Goal: Transaction & Acquisition: Book appointment/travel/reservation

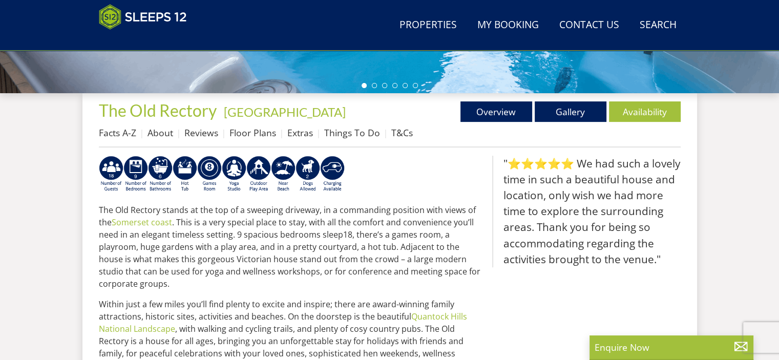
scroll to position [350, 0]
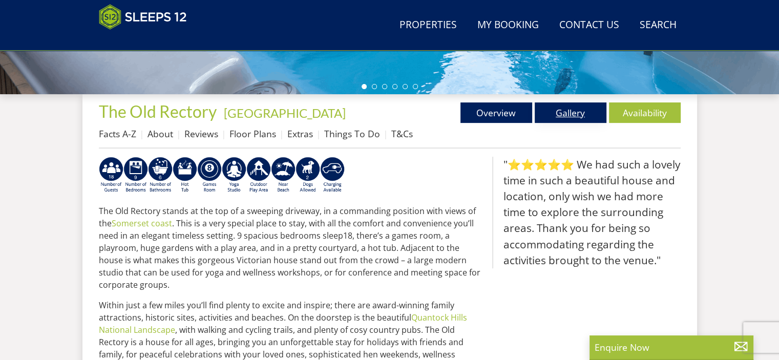
click at [565, 115] on link "Gallery" at bounding box center [571, 112] width 72 height 20
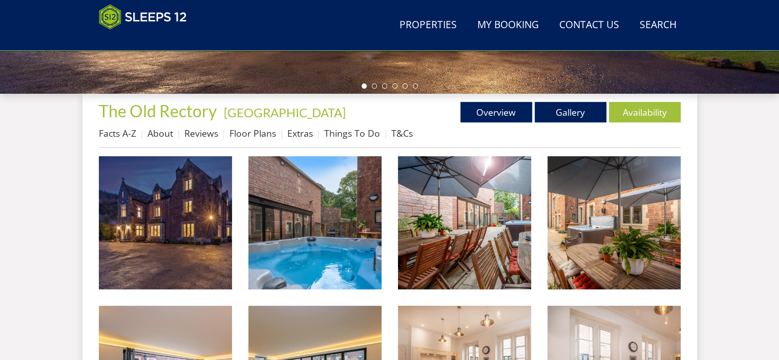
scroll to position [362, 0]
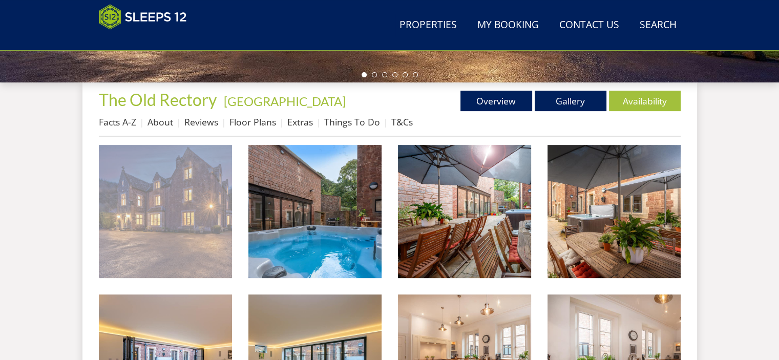
click at [170, 208] on img at bounding box center [165, 211] width 133 height 133
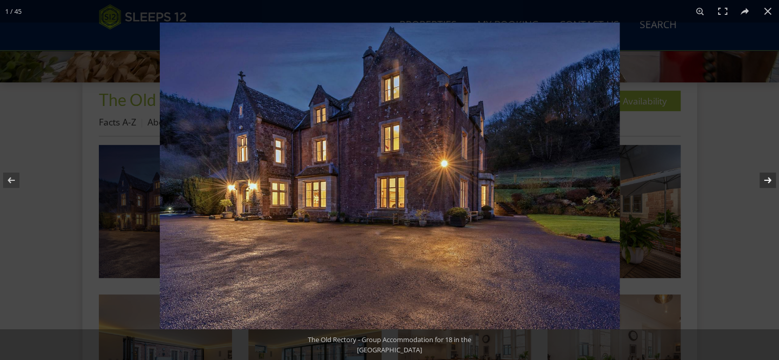
click at [769, 178] on button at bounding box center [761, 180] width 36 height 51
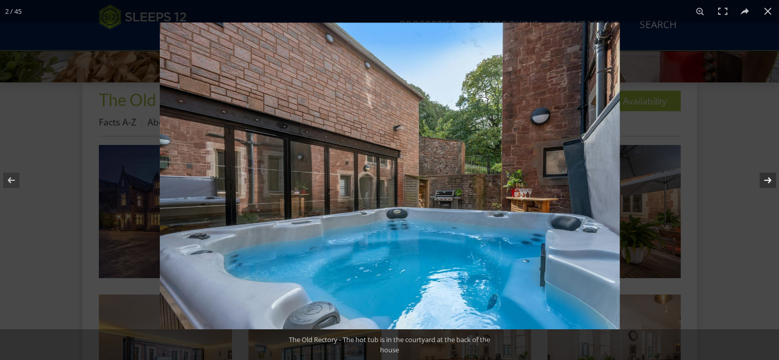
click at [769, 178] on button at bounding box center [761, 180] width 36 height 51
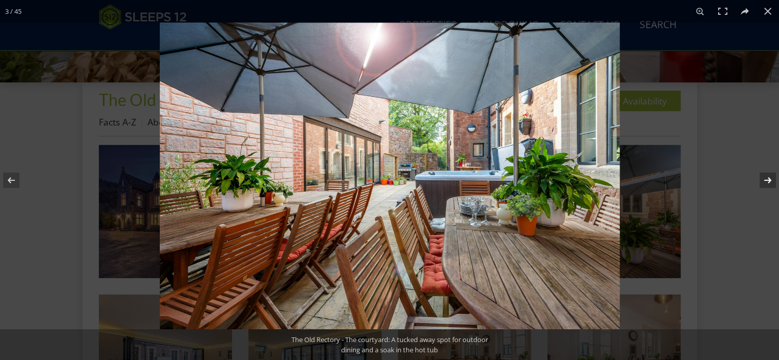
click at [769, 178] on button at bounding box center [761, 180] width 36 height 51
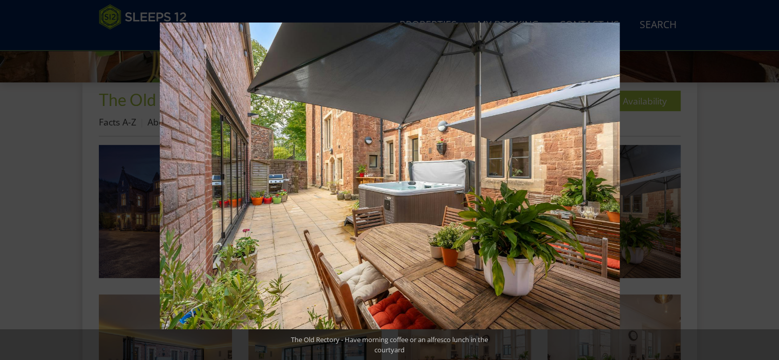
click at [769, 178] on button at bounding box center [761, 180] width 36 height 51
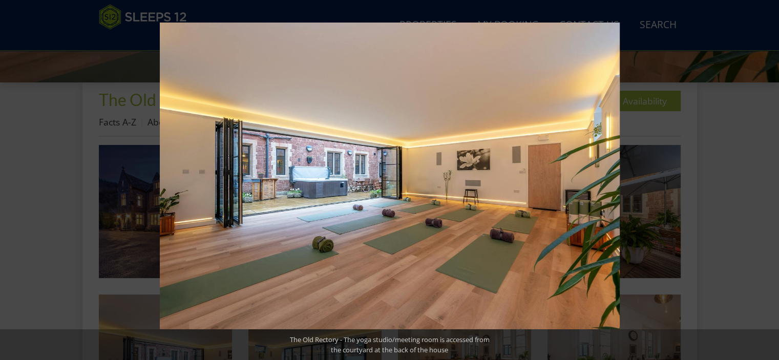
click at [769, 178] on button at bounding box center [761, 180] width 36 height 51
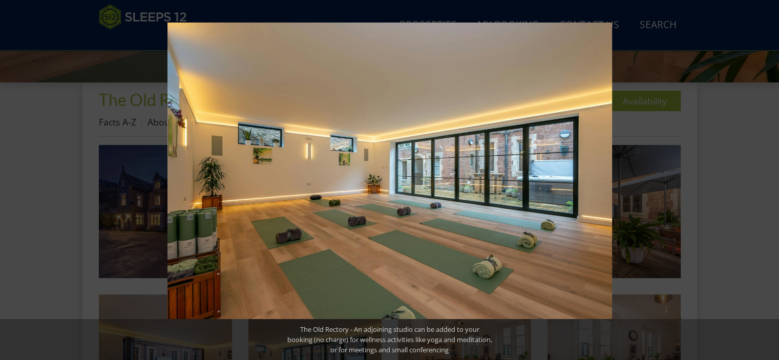
click at [769, 178] on button at bounding box center [761, 180] width 36 height 51
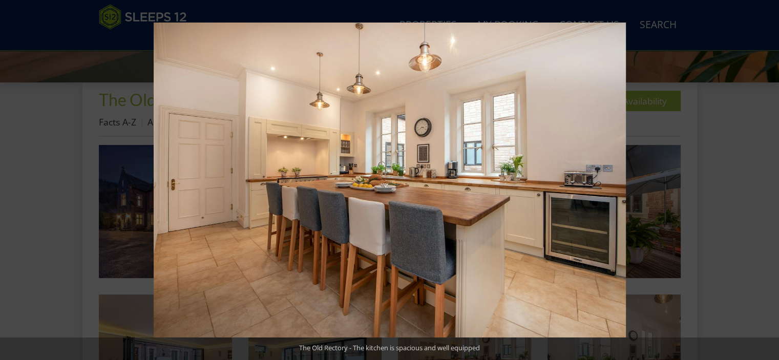
click at [769, 178] on button at bounding box center [761, 180] width 36 height 51
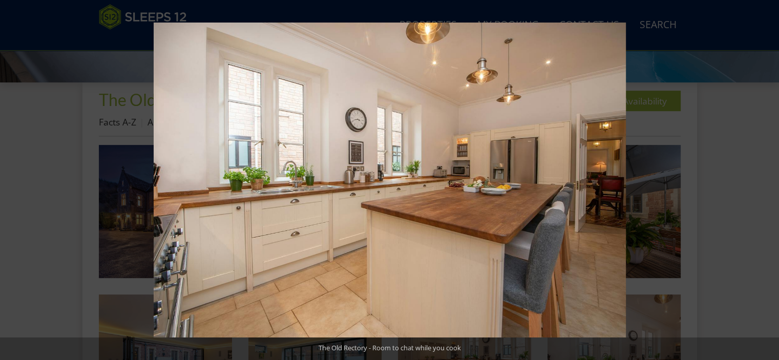
click at [769, 178] on button at bounding box center [761, 180] width 36 height 51
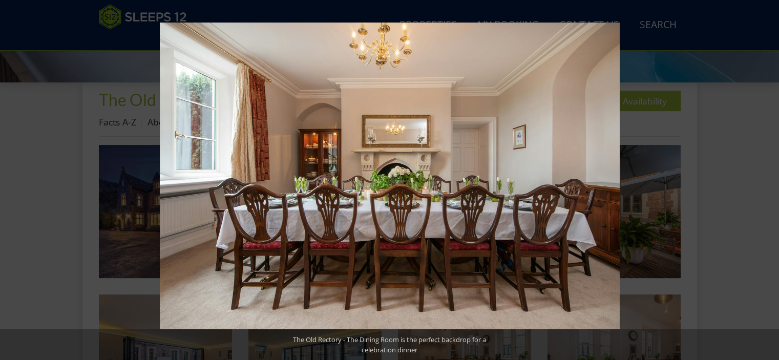
click at [769, 178] on button at bounding box center [761, 180] width 36 height 51
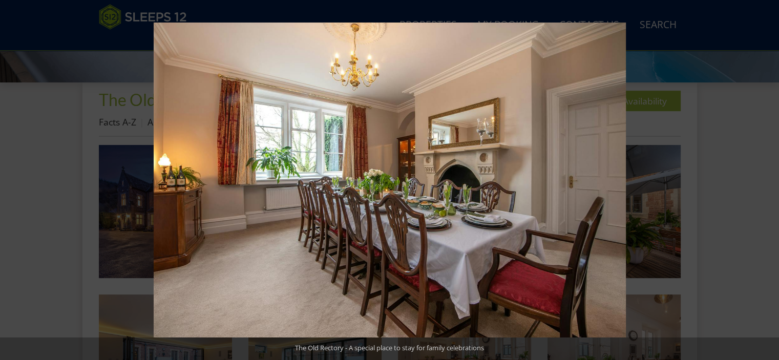
click at [769, 178] on button at bounding box center [761, 180] width 36 height 51
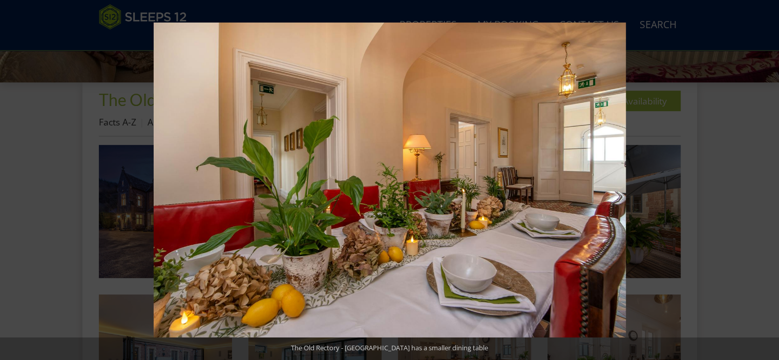
click at [769, 178] on button at bounding box center [761, 180] width 36 height 51
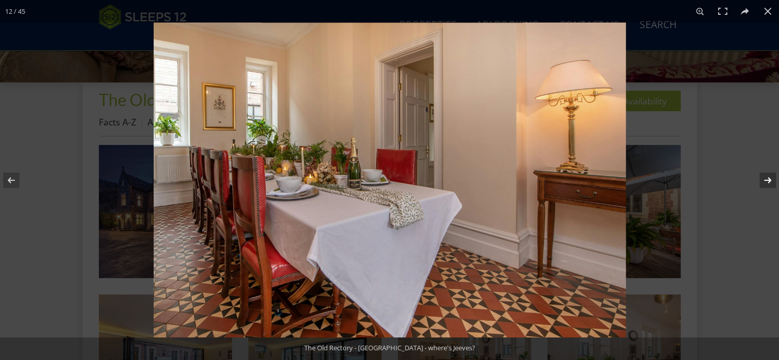
click at [769, 178] on button at bounding box center [761, 180] width 36 height 51
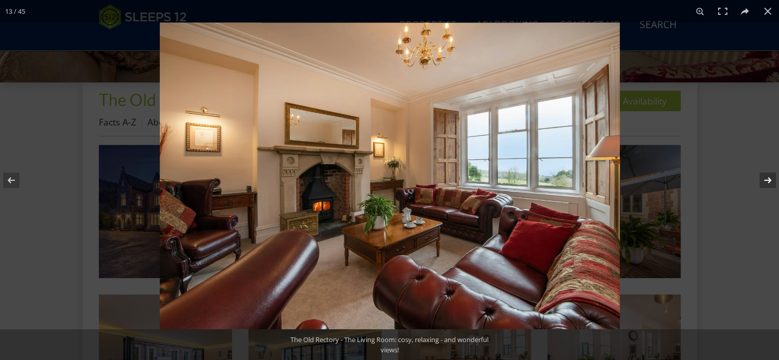
click at [769, 178] on button at bounding box center [761, 180] width 36 height 51
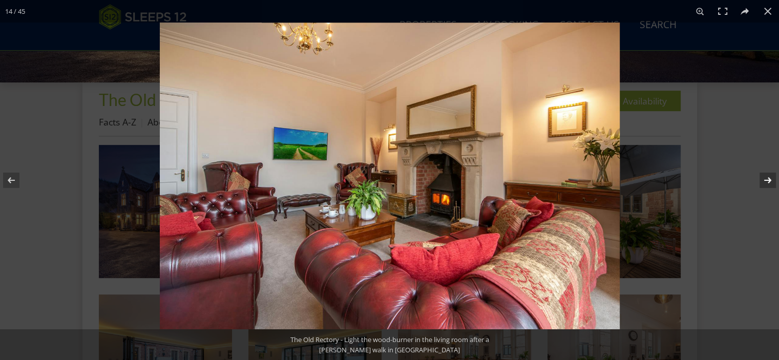
click at [769, 178] on button at bounding box center [761, 180] width 36 height 51
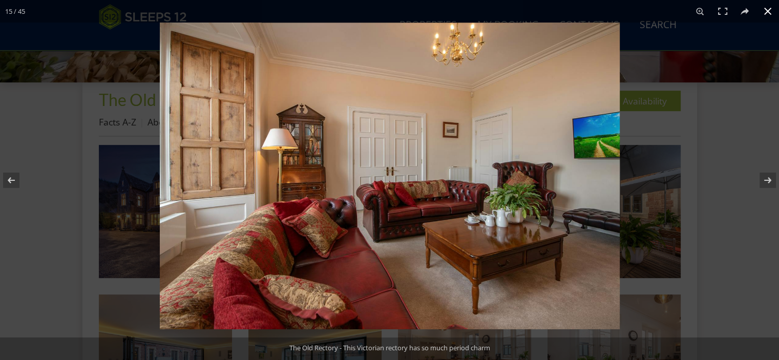
click at [769, 10] on button at bounding box center [767, 11] width 23 height 23
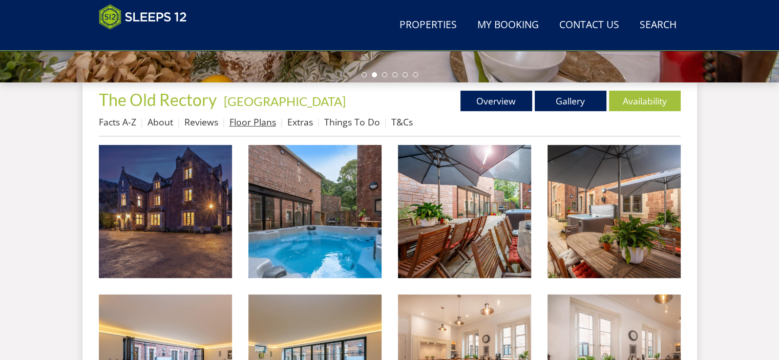
click at [264, 121] on link "Floor Plans" at bounding box center [252, 122] width 47 height 12
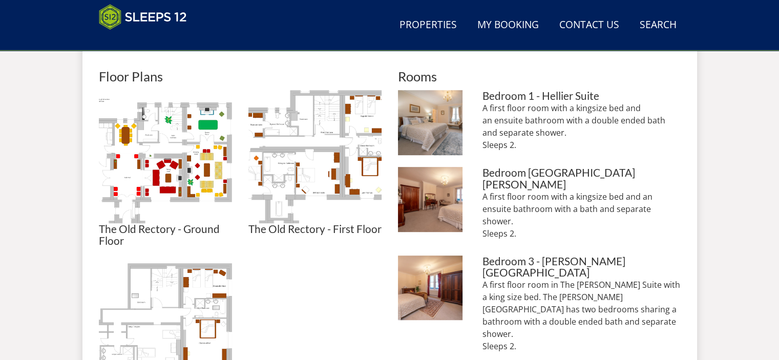
scroll to position [461, 0]
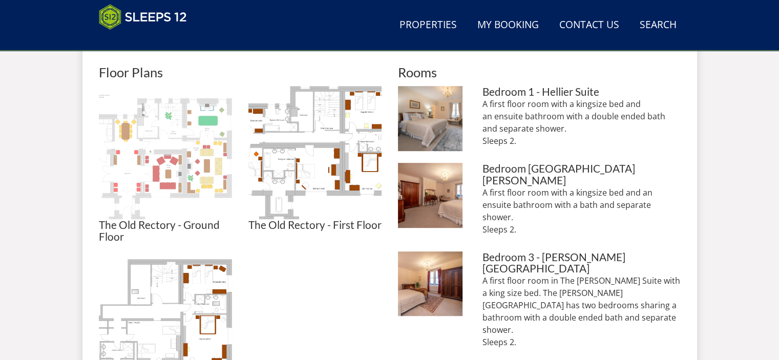
click at [171, 147] on img at bounding box center [165, 152] width 133 height 133
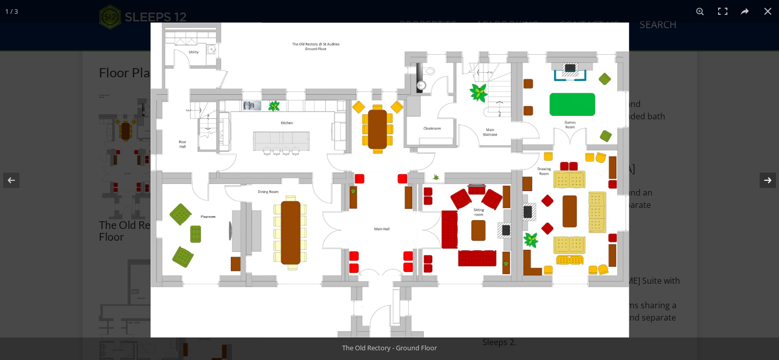
click at [768, 178] on button at bounding box center [761, 180] width 36 height 51
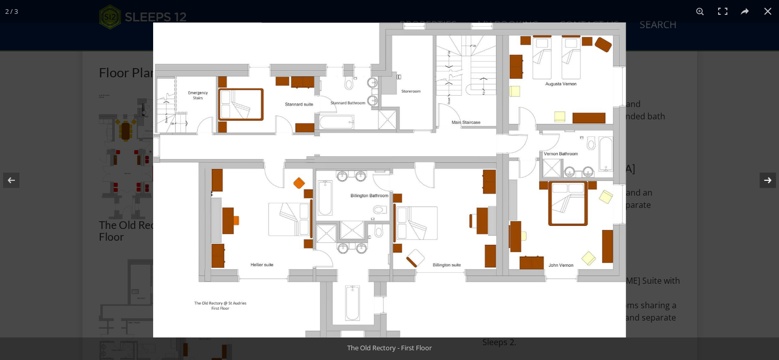
click at [768, 181] on button at bounding box center [761, 180] width 36 height 51
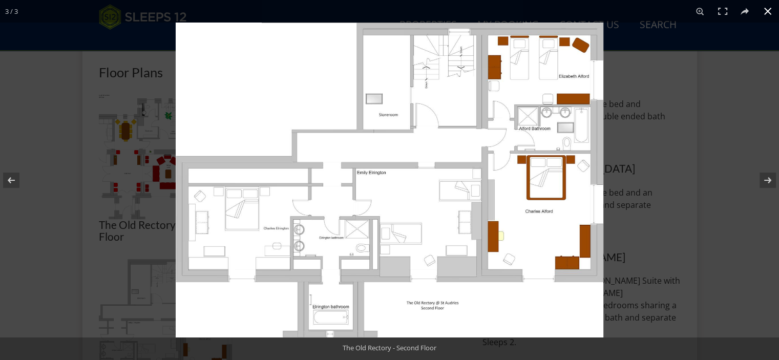
click at [765, 12] on button at bounding box center [767, 11] width 23 height 23
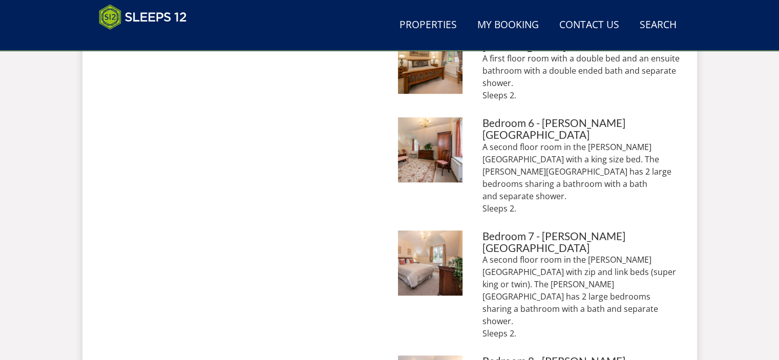
scroll to position [912, 0]
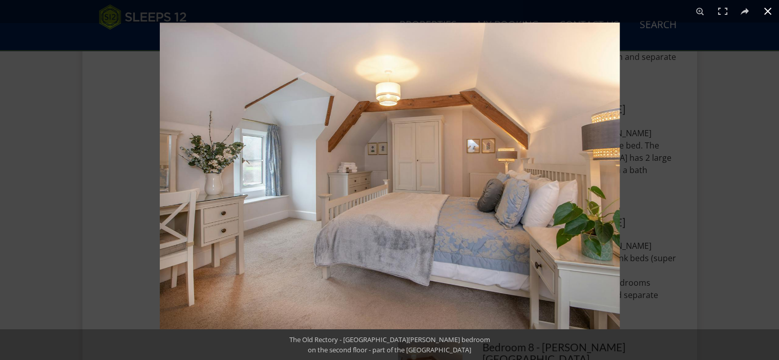
click at [768, 7] on button at bounding box center [767, 11] width 23 height 23
